Goal: Find specific page/section: Find specific page/section

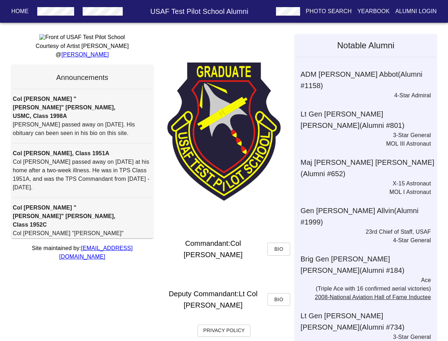
click at [224, 170] on img at bounding box center [224, 131] width 114 height 138
click at [279, 249] on span "Bio" at bounding box center [278, 248] width 11 height 9
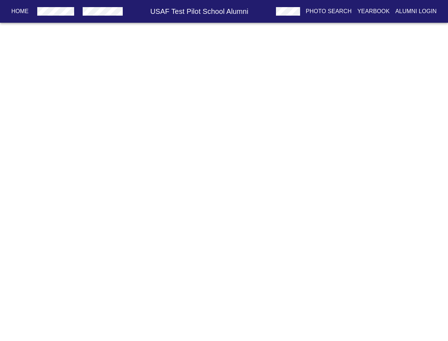
click at [279, 34] on html "Home USAF Test Pilot School Alumni Photo Search Yearbook Alumni Login Home Alum…" at bounding box center [224, 17] width 448 height 34
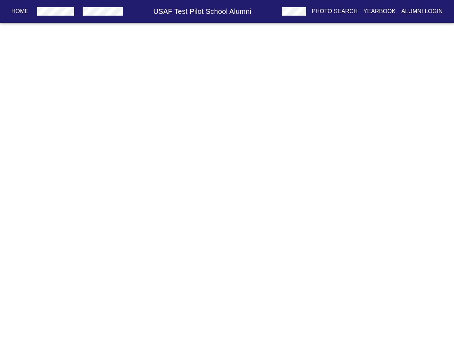
click at [224, 34] on html "Home USAF Test Pilot School Alumni Photo Search Yearbook Alumni Login Home Alum…" at bounding box center [227, 17] width 454 height 34
